Goal: Task Accomplishment & Management: Use online tool/utility

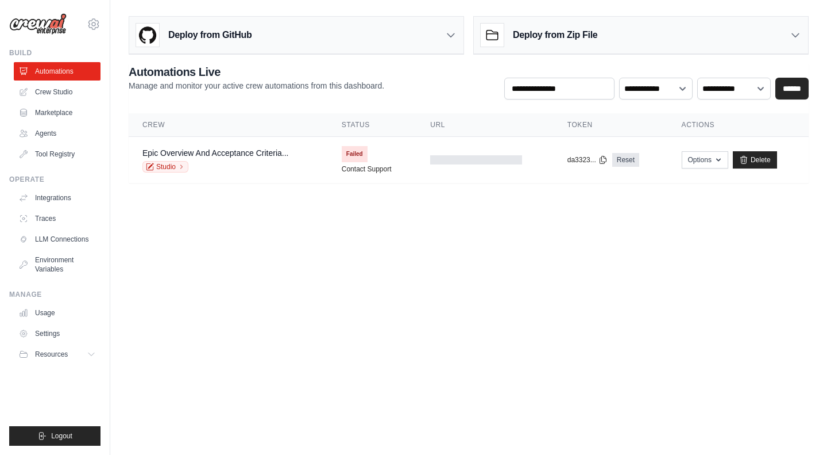
click at [287, 406] on body "[EMAIL_ADDRESS][DOMAIN_NAME] Settings Build Automations Crew Studio" at bounding box center [413, 227] width 827 height 455
click at [52, 195] on link "Integrations" at bounding box center [58, 197] width 87 height 18
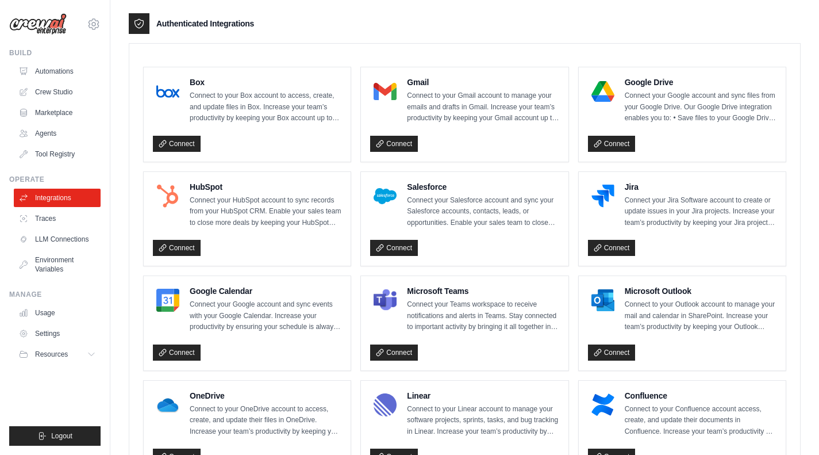
scroll to position [402, 0]
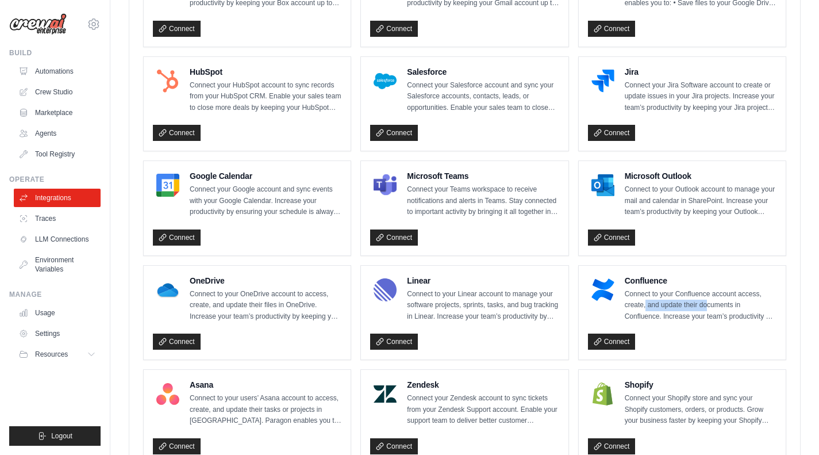
drag, startPoint x: 681, startPoint y: 298, endPoint x: 721, endPoint y: 299, distance: 39.7
click at [717, 298] on p "Connect to your Confluence account access, create, and update their documents i…" at bounding box center [701, 305] width 152 height 34
drag, startPoint x: 729, startPoint y: 300, endPoint x: 680, endPoint y: 301, distance: 48.9
click at [698, 301] on p "Connect to your Confluence account access, create, and update their documents i…" at bounding box center [701, 305] width 152 height 34
drag, startPoint x: 635, startPoint y: 302, endPoint x: 680, endPoint y: 305, distance: 45.5
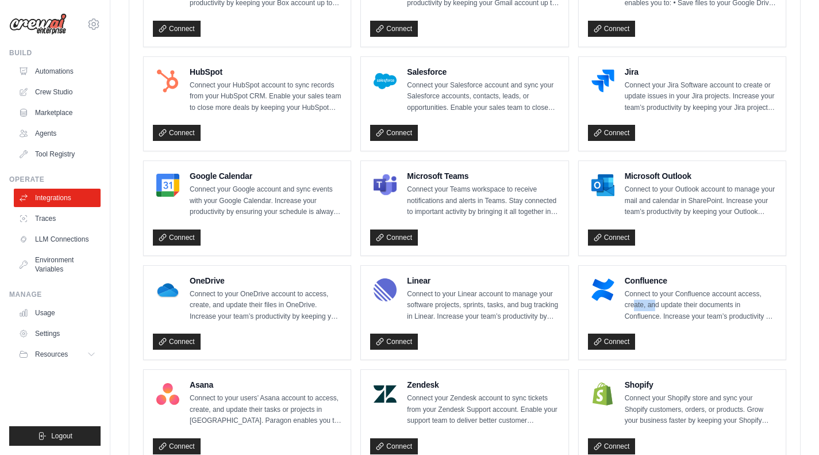
click at [659, 305] on p "Connect to your Confluence account access, create, and update their documents i…" at bounding box center [701, 305] width 152 height 34
click at [712, 300] on p "Connect to your Confluence account access, create, and update their documents i…" at bounding box center [701, 305] width 152 height 34
click at [721, 298] on p "Connect to your Confluence account access, create, and update their documents i…" at bounding box center [701, 305] width 152 height 34
drag, startPoint x: 709, startPoint y: 314, endPoint x: 655, endPoint y: 319, distance: 54.3
click at [678, 318] on p "Connect to your Confluence account access, create, and update their documents i…" at bounding box center [701, 305] width 152 height 34
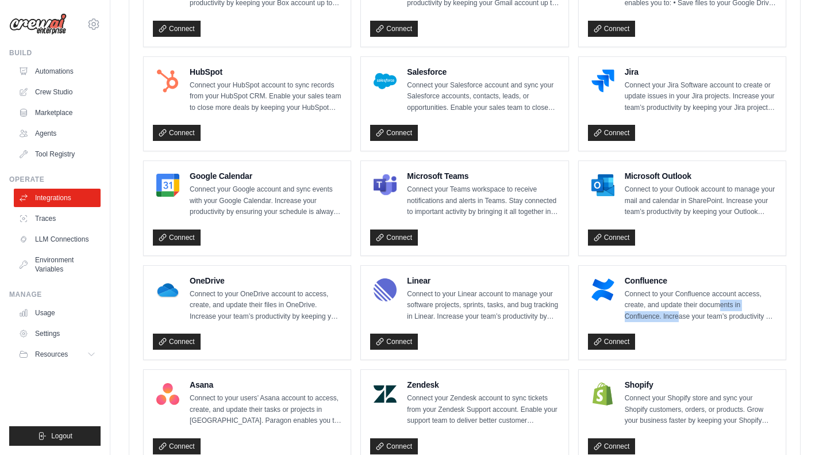
click at [655, 319] on p "Connect to your Confluence account access, create, and update their documents i…" at bounding box center [701, 305] width 152 height 34
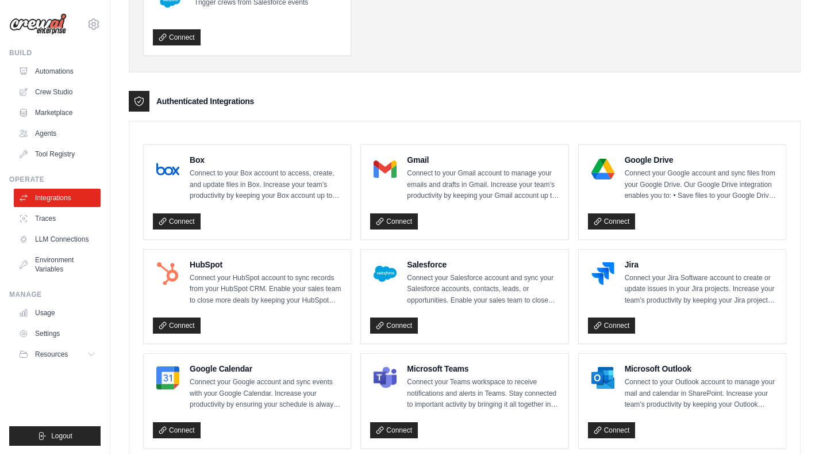
scroll to position [0, 0]
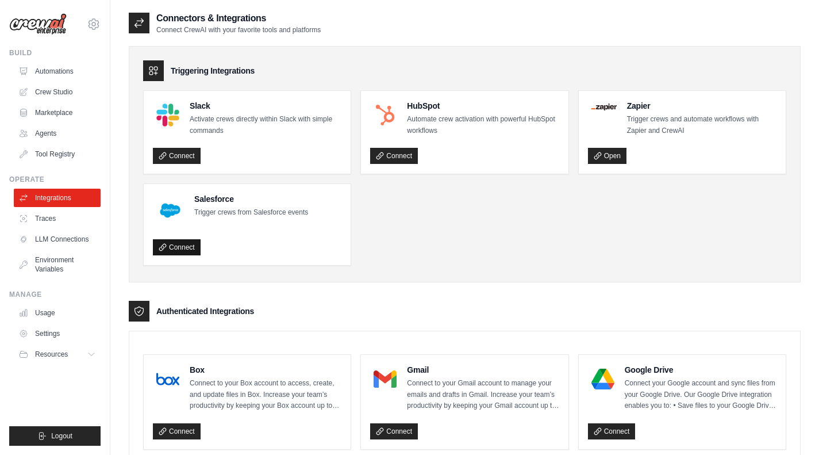
click at [180, 244] on link "Connect" at bounding box center [177, 247] width 48 height 16
